Goal: Complete application form

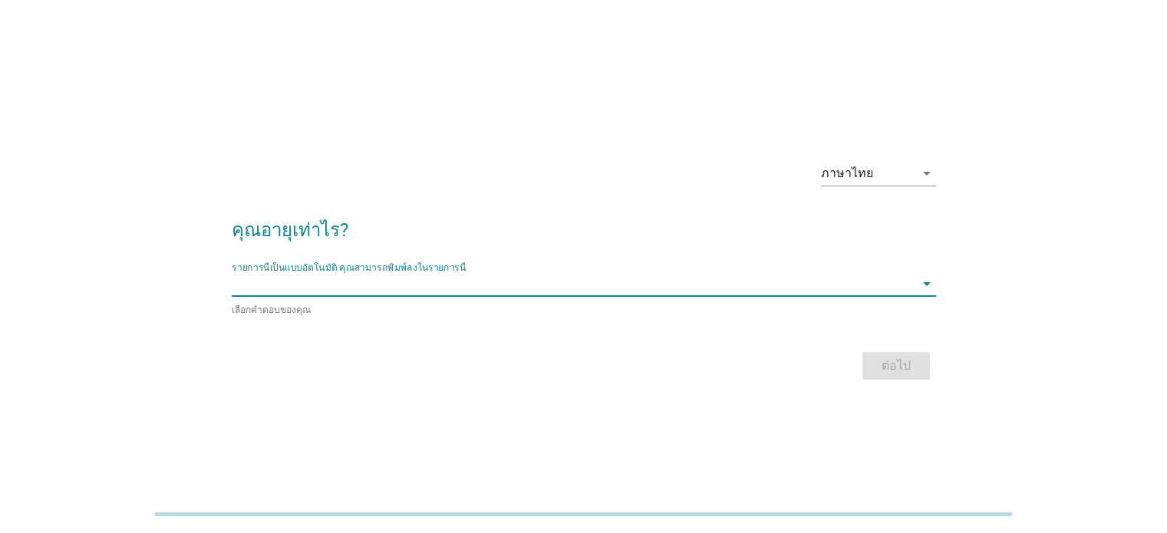
click at [548, 292] on input "รายการนี้เป็นแบบอัตโนมัติ คุณสามารถพิมพ์ลงในรายการนี้" at bounding box center [573, 284] width 683 height 25
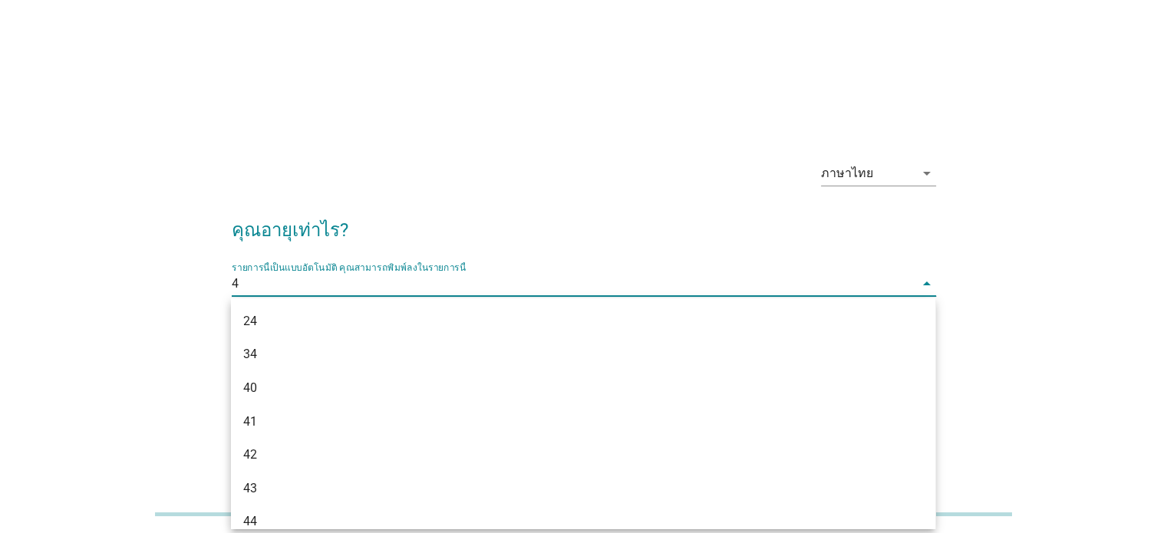
type input "40"
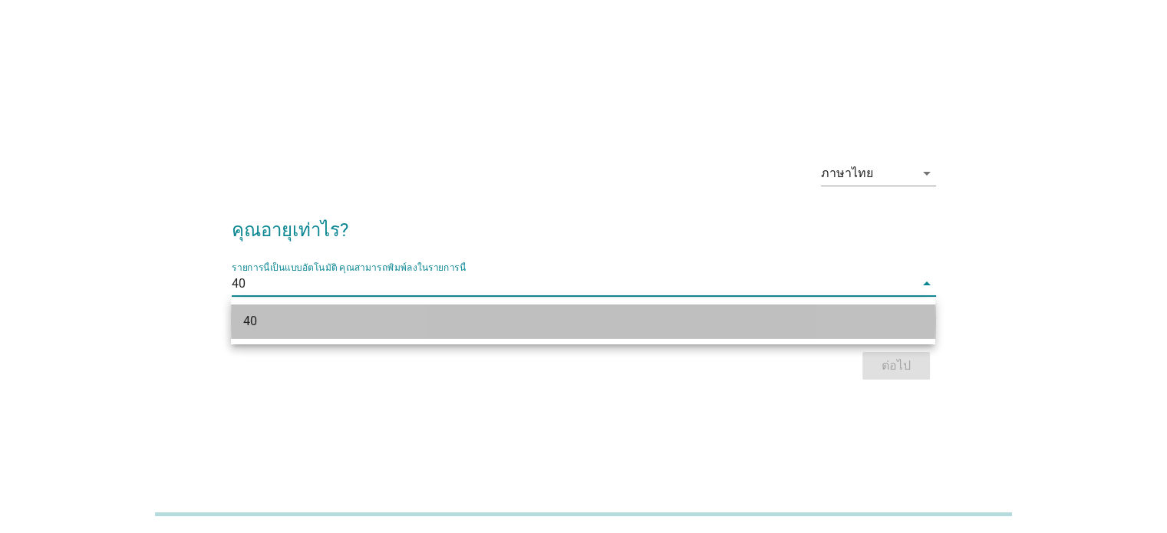
click at [612, 313] on div "40" at bounding box center [554, 321] width 623 height 18
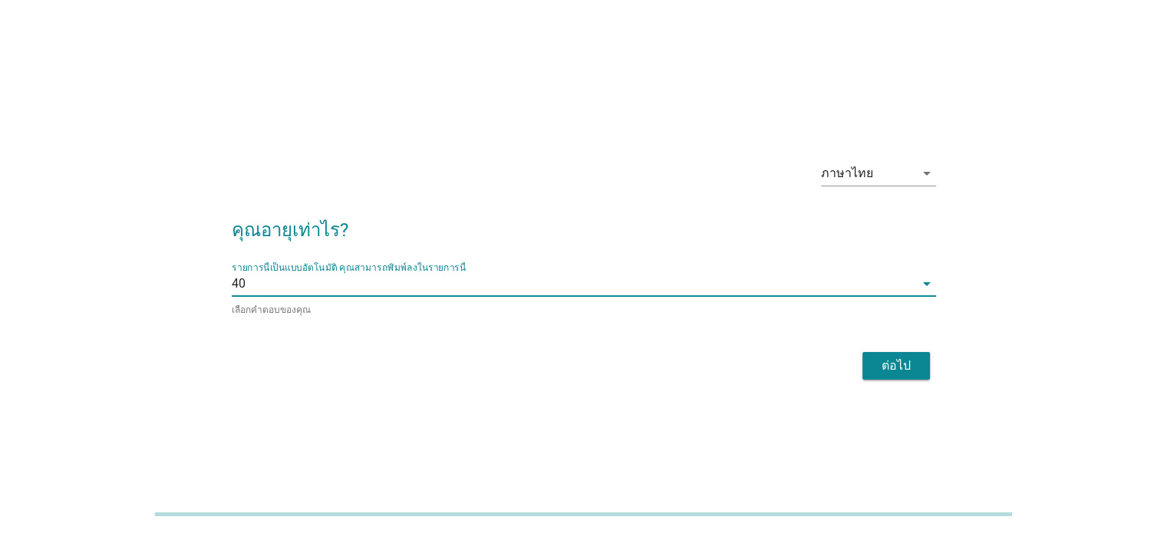
click at [887, 357] on div "ต่อไป" at bounding box center [896, 366] width 43 height 18
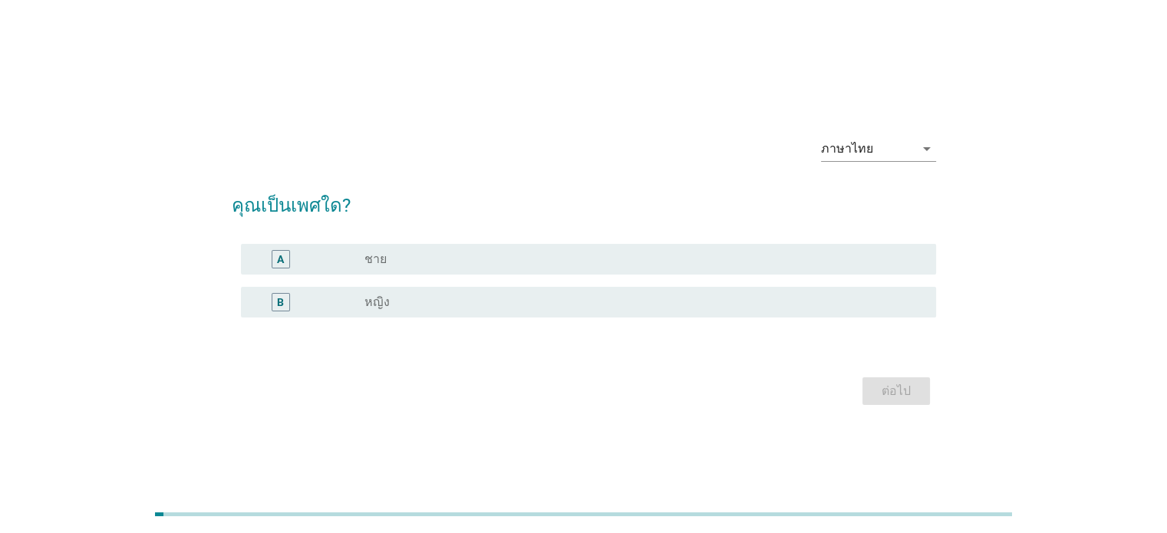
click at [481, 298] on div "radio_button_unchecked หญิง" at bounding box center [637, 302] width 546 height 15
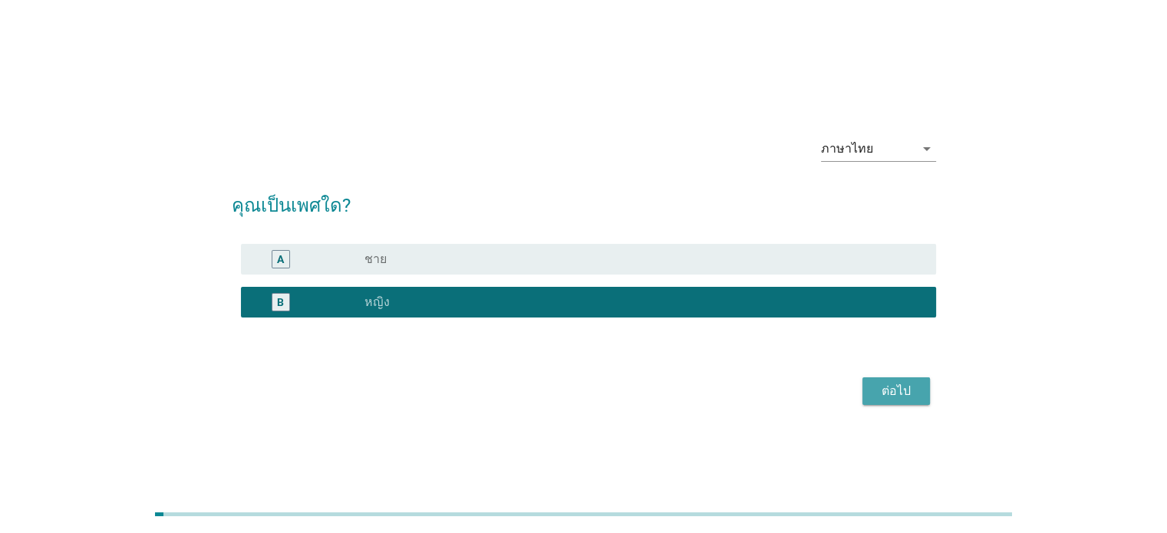
click at [922, 392] on button "ต่อไป" at bounding box center [896, 392] width 68 height 28
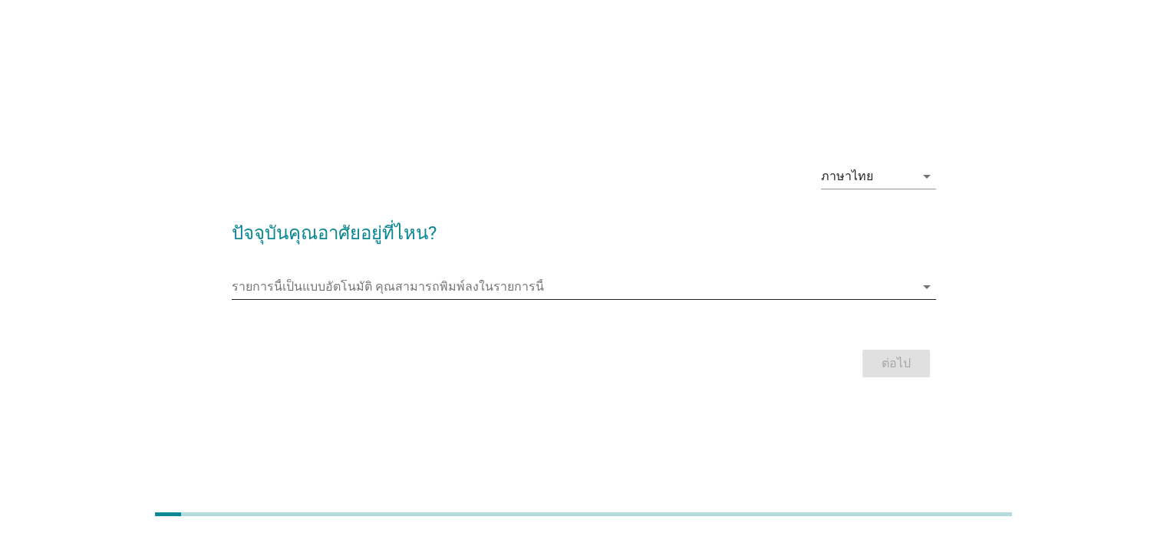
click at [620, 285] on input "รายการนี้เป็นแบบอัตโนมัติ คุณสามารถพิมพ์ลงในรายการนี้" at bounding box center [573, 287] width 683 height 25
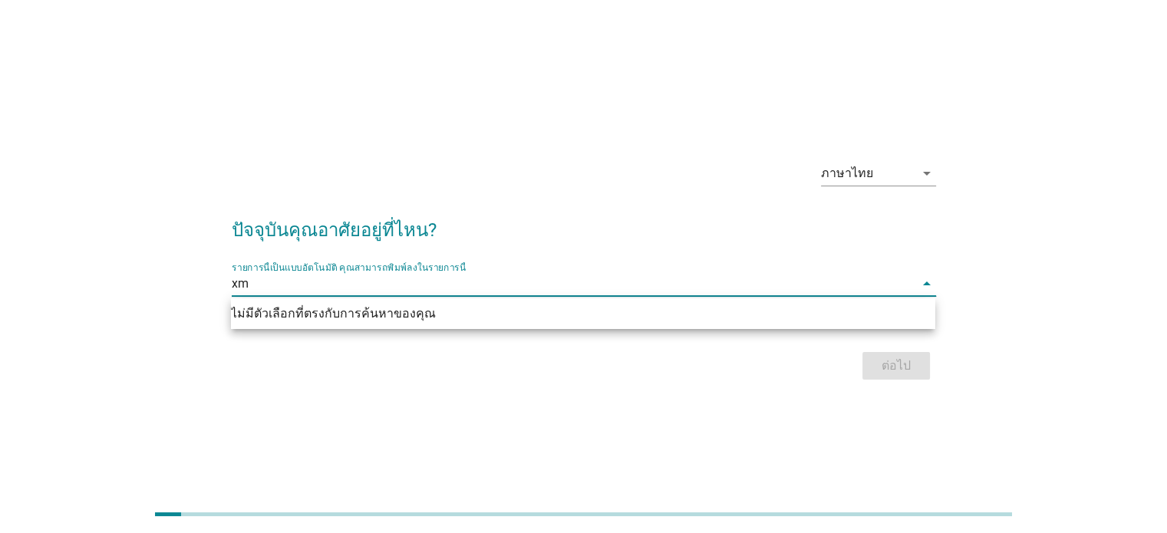
type input "x"
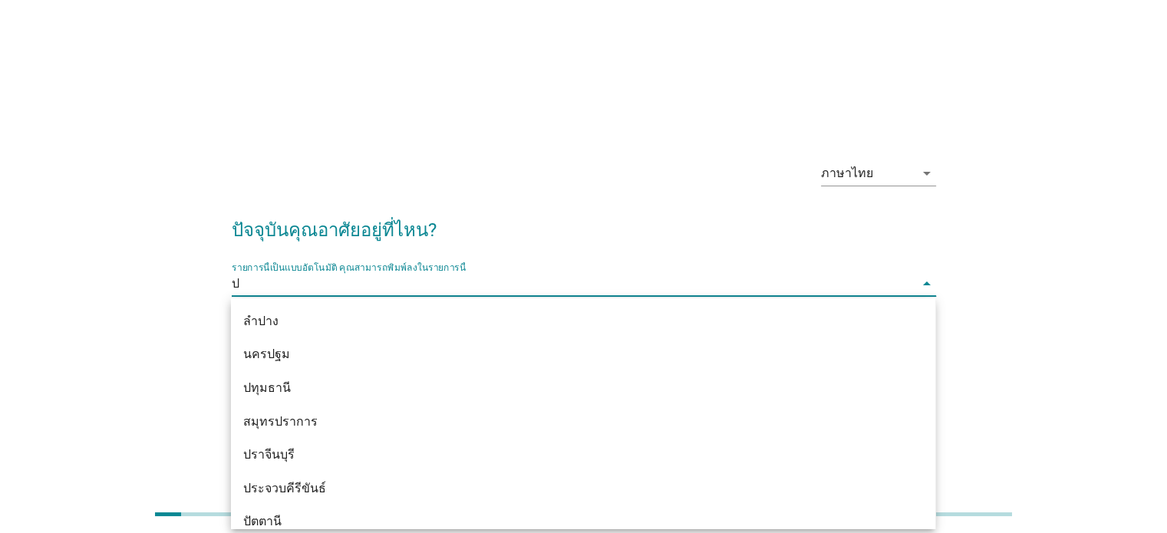
type input "ปท"
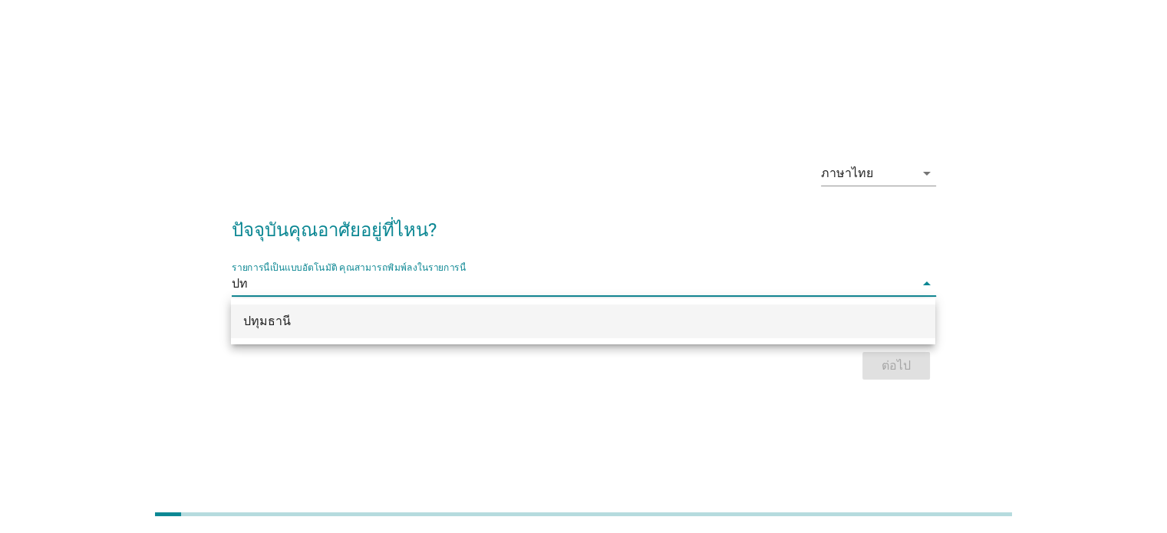
click at [597, 331] on div "ปทุมธานี" at bounding box center [583, 322] width 704 height 34
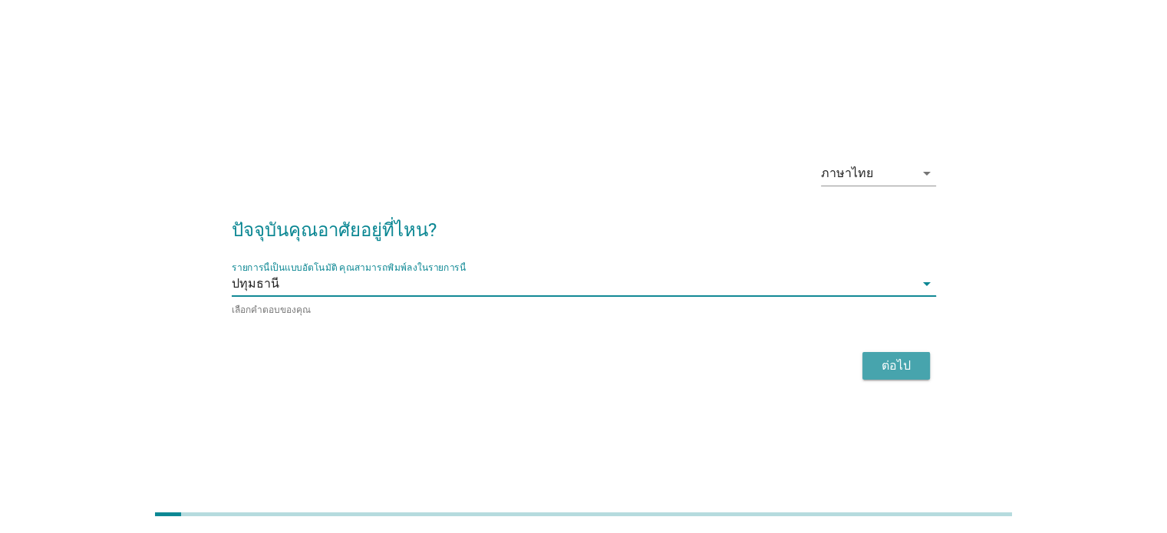
click at [899, 361] on div "ต่อไป" at bounding box center [896, 366] width 43 height 18
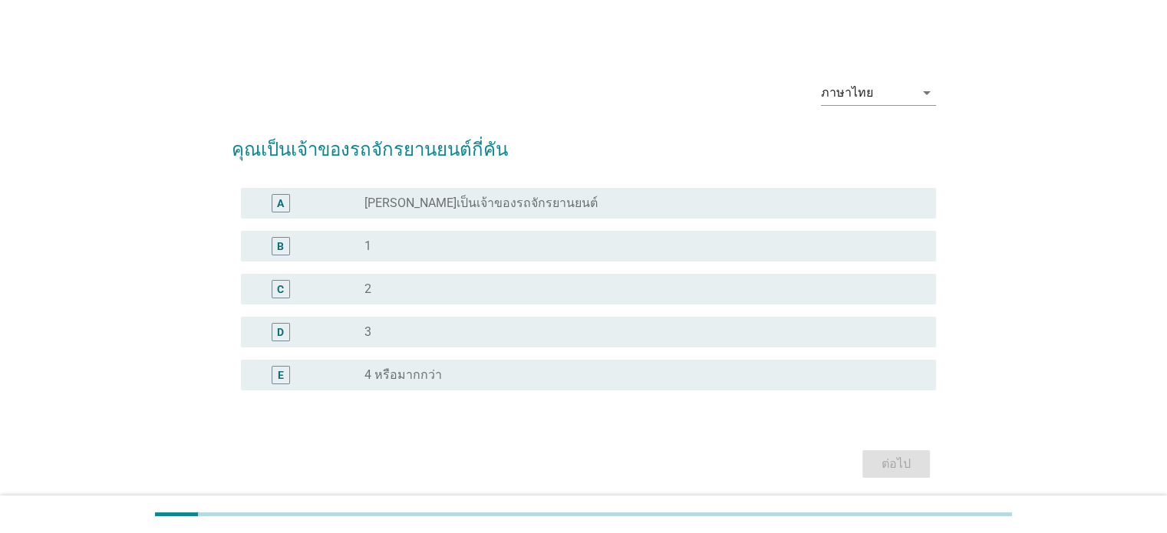
click at [471, 247] on div "radio_button_unchecked 1" at bounding box center [637, 246] width 546 height 15
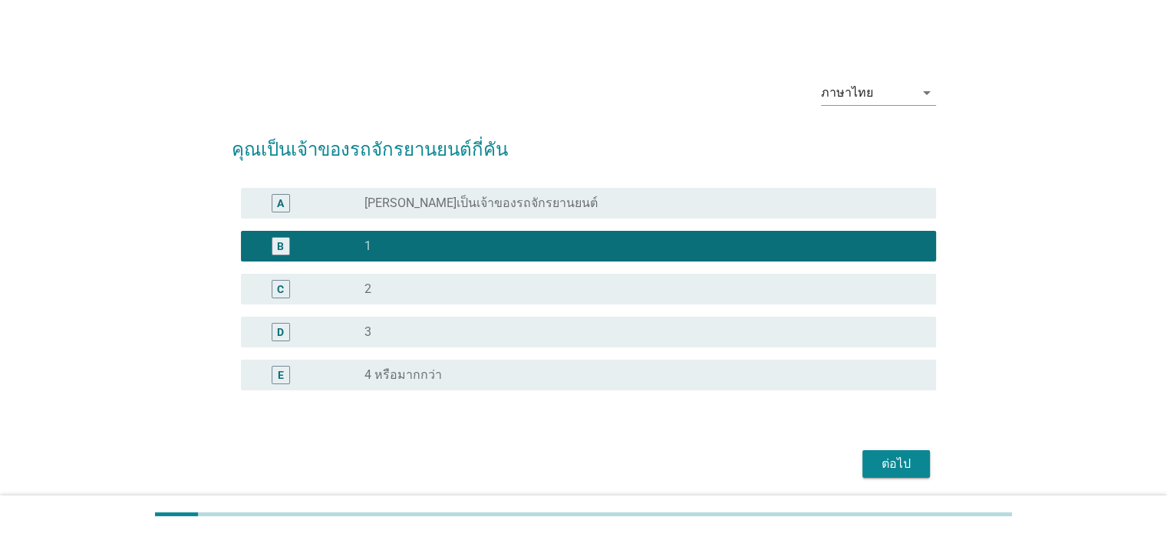
click at [912, 463] on div "ต่อไป" at bounding box center [896, 464] width 43 height 18
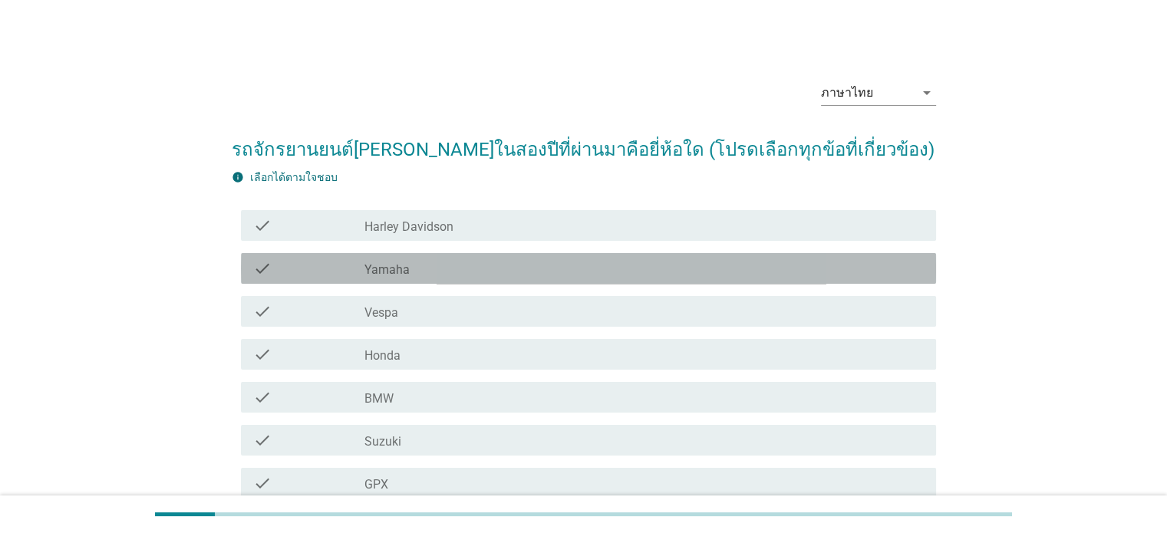
click at [645, 266] on div "check_box_outline_blank Yamaha" at bounding box center [643, 268] width 559 height 18
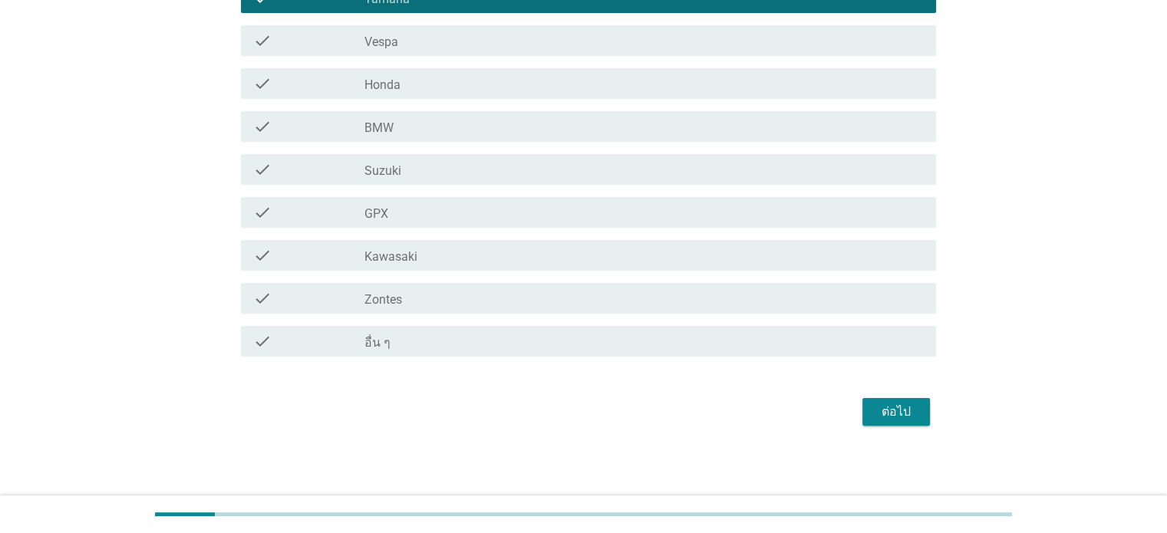
scroll to position [273, 0]
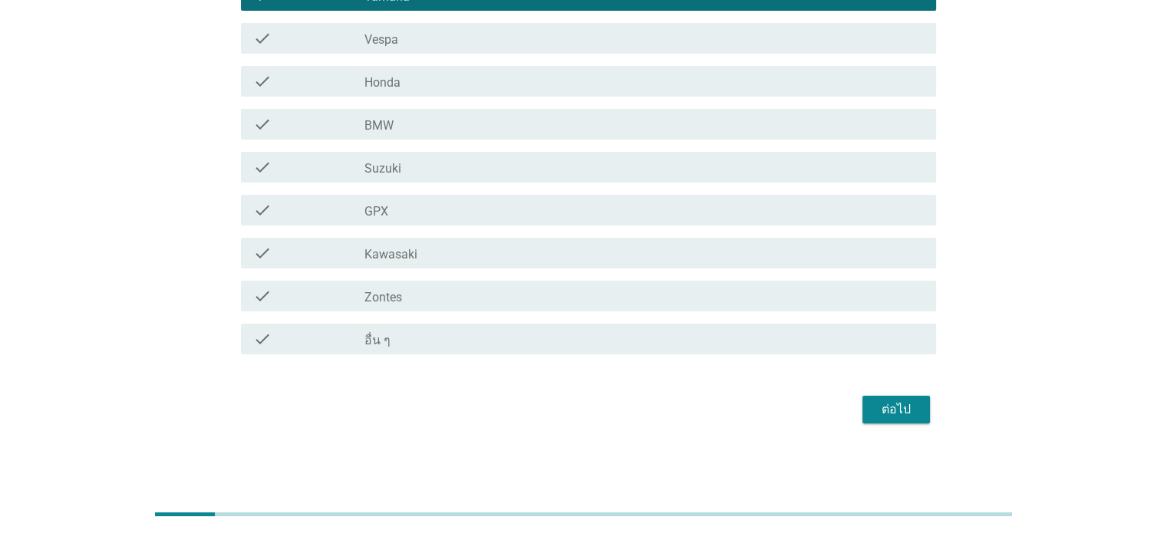
click at [899, 410] on div "ต่อไป" at bounding box center [896, 410] width 43 height 18
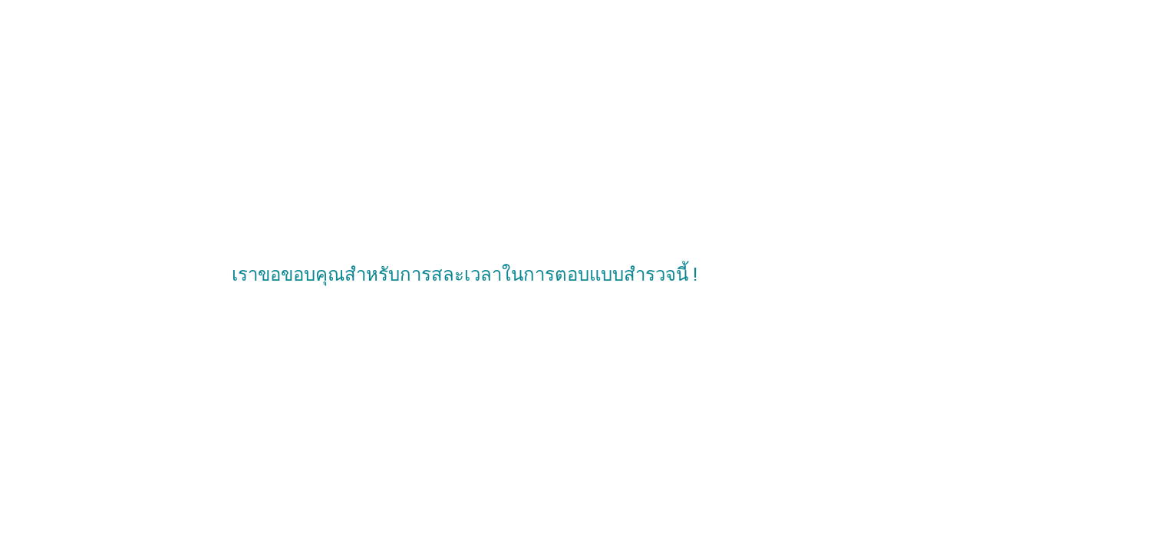
scroll to position [0, 0]
